Goal: Communication & Community: Participate in discussion

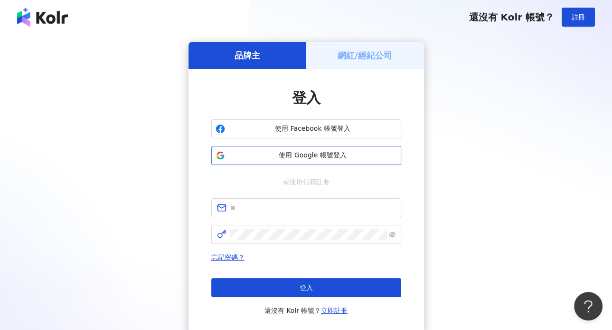
click at [256, 159] on span "使用 Google 帳號登入" at bounding box center [313, 155] width 168 height 9
click at [262, 154] on span "使用 Google 帳號登入" at bounding box center [313, 155] width 168 height 9
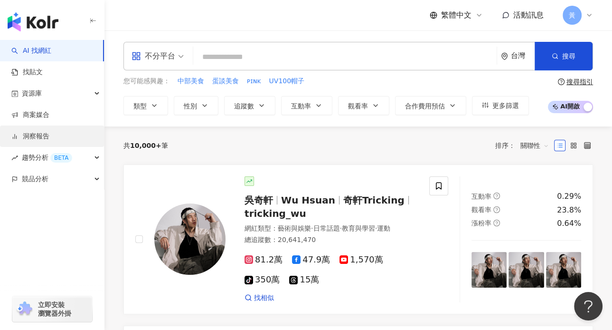
click at [49, 139] on link "洞察報告" at bounding box center [30, 136] width 38 height 9
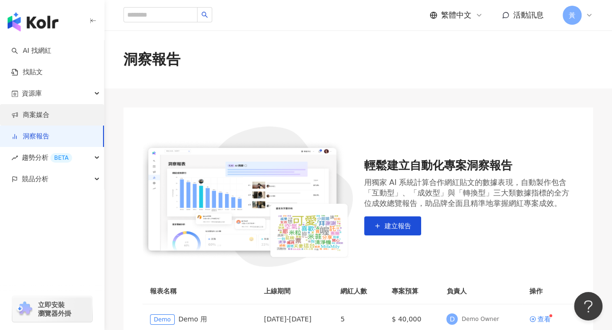
click at [43, 117] on link "商案媒合" at bounding box center [30, 114] width 38 height 9
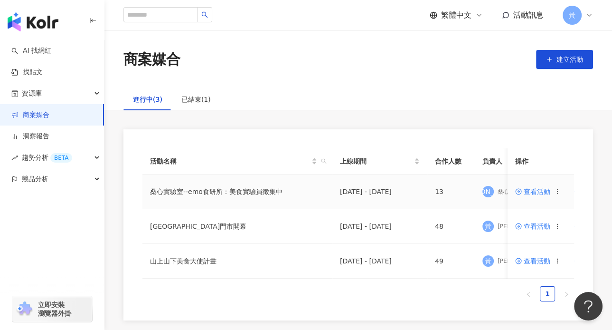
click at [539, 192] on span "查看活動" at bounding box center [532, 191] width 35 height 7
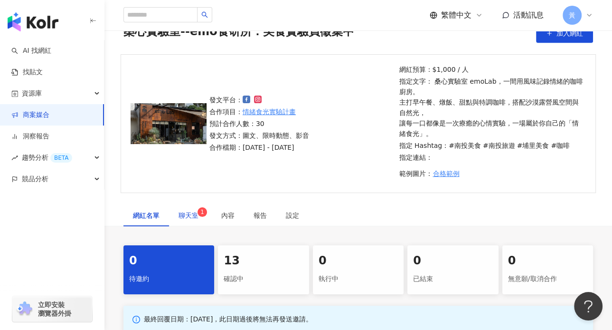
click at [198, 217] on span "聊天室 1" at bounding box center [191, 215] width 24 height 7
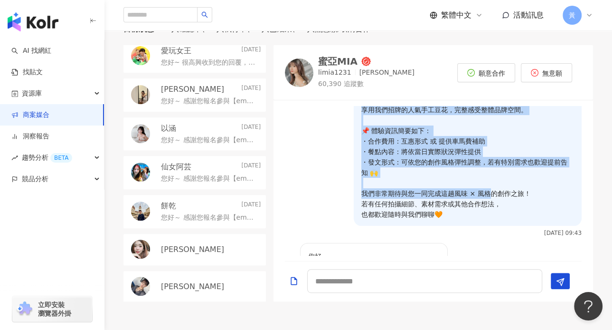
scroll to position [111, 0]
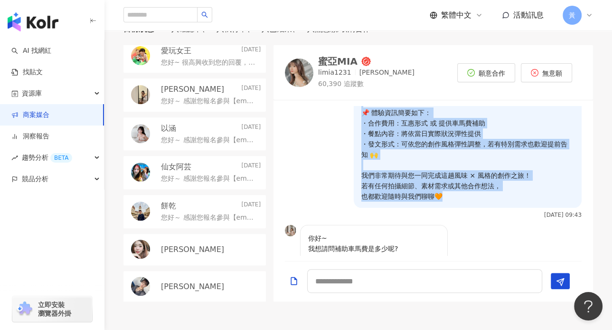
drag, startPoint x: 354, startPoint y: 117, endPoint x: 480, endPoint y: 196, distance: 148.6
click at [480, 196] on p "您好～ 感謝您報名參與【emo 食研所 × 桑心實驗室 emoLab】體驗計畫 ☕🌵 這是一場結合「沙漠露營風格 × 情緒風味實驗」的美味旅程， 從主餐、燉飯…" at bounding box center [467, 102] width 213 height 198
copy p "您好～ 感謝您報名參與【emo 食研所 × 桑心實驗室 emoLab】體驗計畫 ☕🌵 這是一場結合「沙漠露營風格 × 情緒風味實驗」的美味旅程， 從主餐、燉飯…"
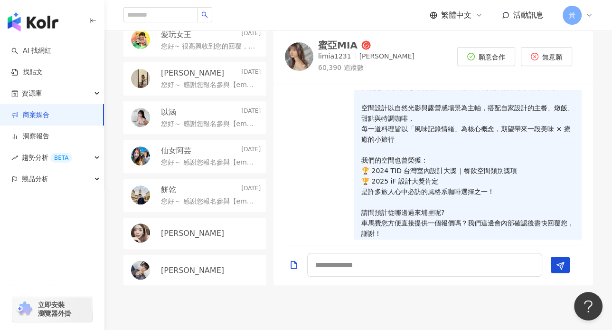
scroll to position [348, 0]
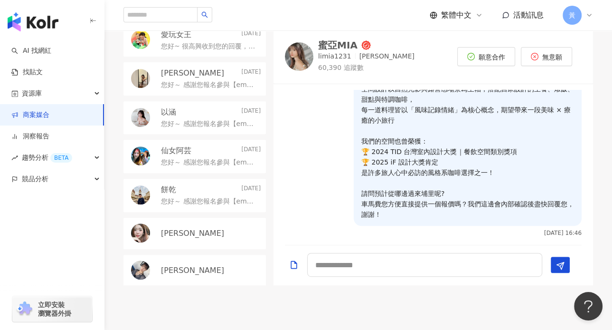
click at [208, 226] on div "[PERSON_NAME]" at bounding box center [194, 232] width 142 height 31
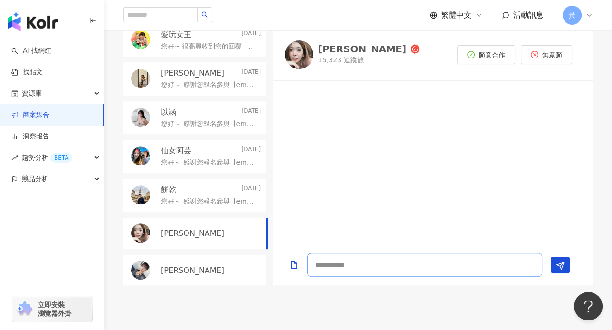
click at [366, 270] on textarea at bounding box center [424, 265] width 235 height 24
paste textarea "**********"
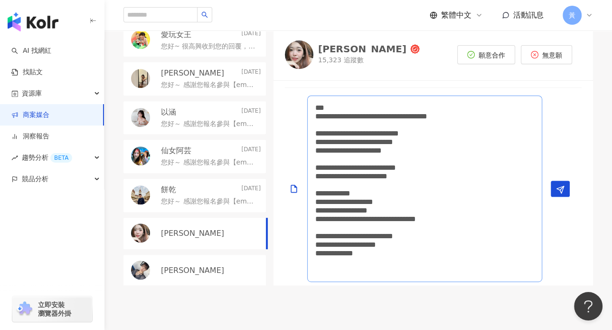
scroll to position [0, 0]
type textarea "**********"
click at [565, 190] on button "Send" at bounding box center [560, 188] width 19 height 16
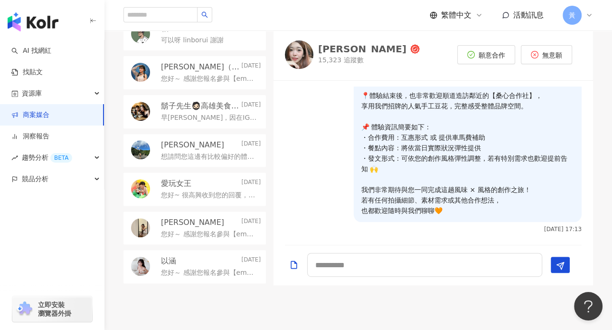
scroll to position [276, 0]
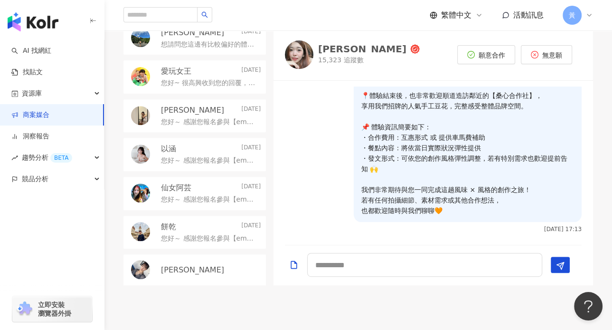
click at [220, 263] on div "[PERSON_NAME]" at bounding box center [194, 269] width 142 height 31
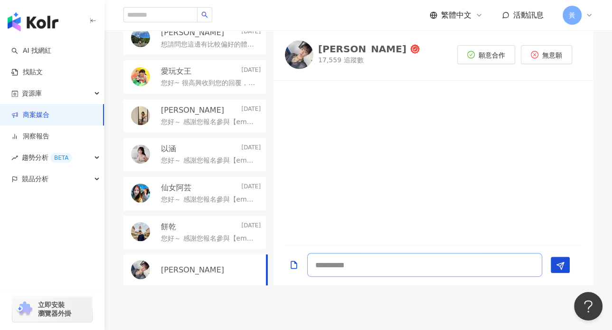
click at [414, 263] on textarea at bounding box center [424, 265] width 235 height 24
paste textarea "**********"
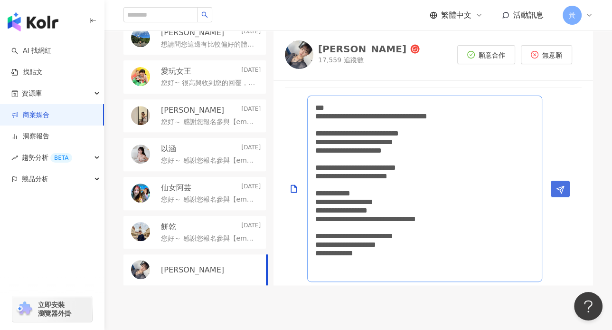
type textarea "**********"
click at [564, 188] on button "Send" at bounding box center [560, 188] width 19 height 16
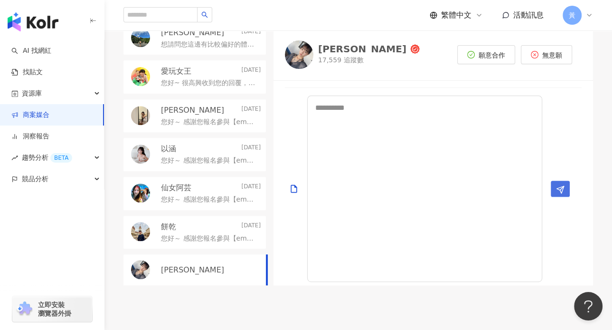
scroll to position [77, 0]
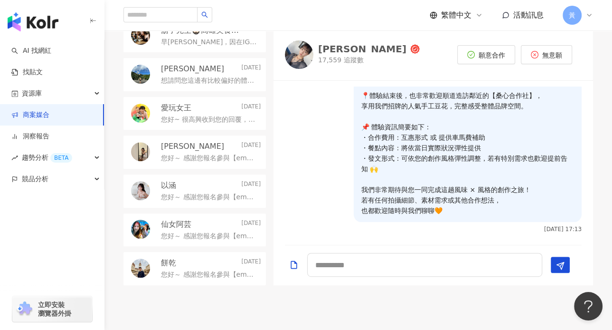
click at [49, 120] on link "商案媒合" at bounding box center [30, 114] width 38 height 9
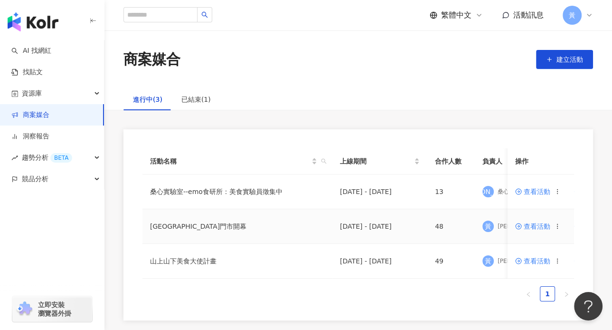
click at [541, 226] on span "查看活動" at bounding box center [532, 226] width 35 height 7
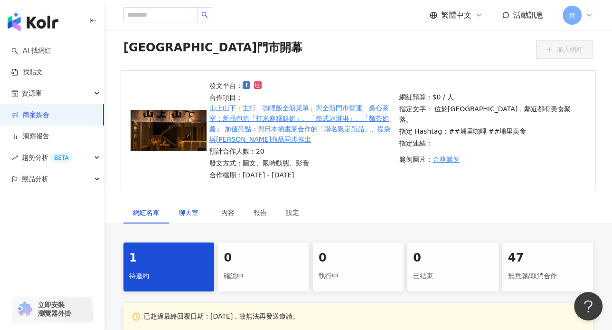
click at [191, 212] on span "聊天室" at bounding box center [191, 212] width 24 height 7
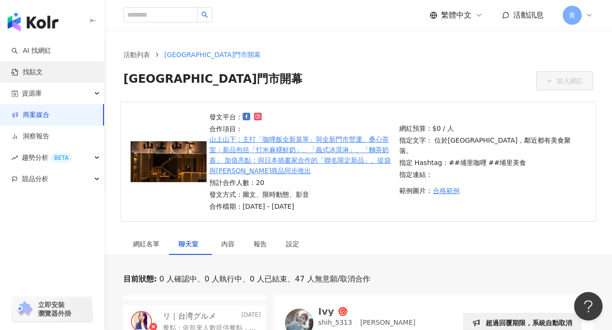
click at [38, 69] on link "找貼文" at bounding box center [26, 71] width 31 height 9
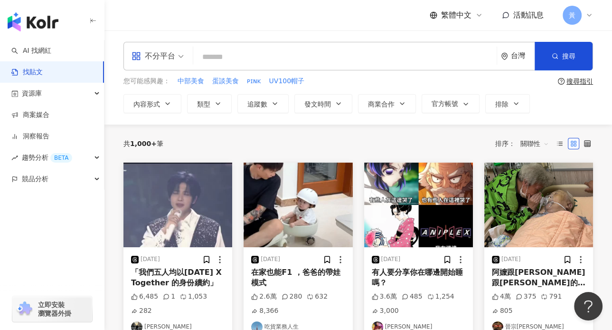
click at [48, 23] on img "button" at bounding box center [33, 21] width 51 height 19
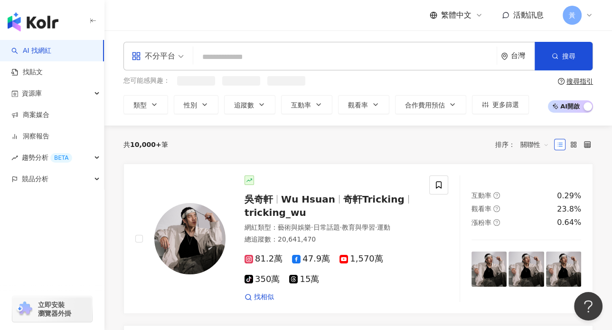
click at [235, 61] on input "search" at bounding box center [345, 57] width 296 height 18
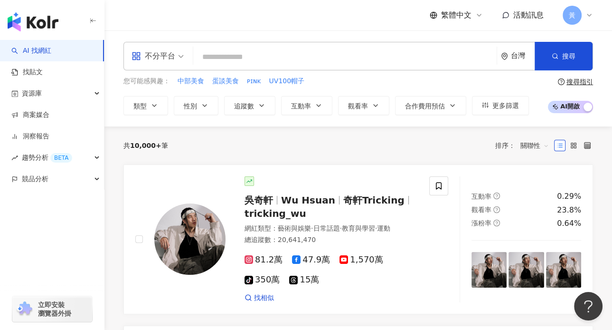
click at [256, 59] on input "search" at bounding box center [345, 57] width 296 height 18
type input "*"
type input "****"
